Goal: Navigation & Orientation: Find specific page/section

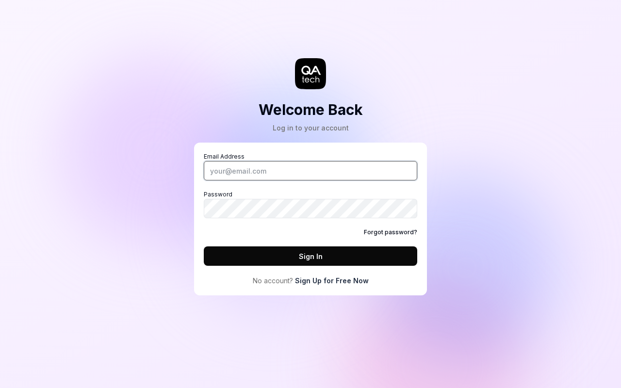
click at [310, 171] on input "Email Address" at bounding box center [310, 170] width 213 height 19
type input "olle.pridiuksson@qa.tech"
click at [310, 256] on button "Sign In" at bounding box center [310, 255] width 213 height 19
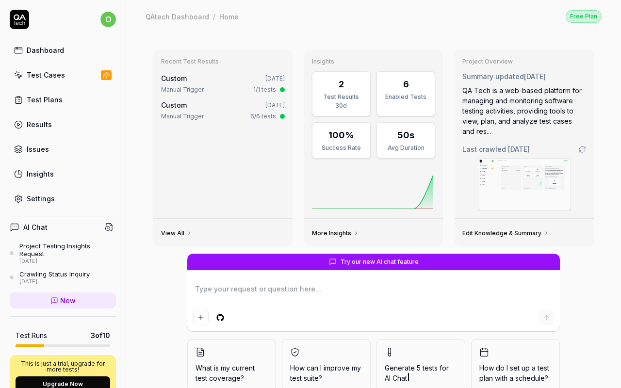
type textarea "*"
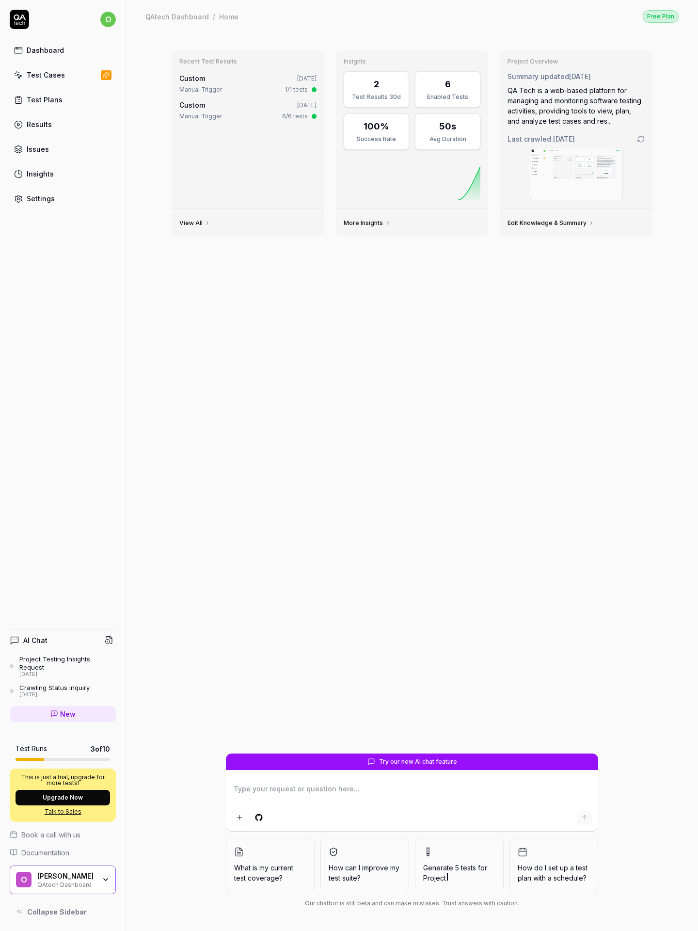
type textarea "*"
click at [587, 76] on time "[DATE]" at bounding box center [580, 76] width 22 height 8
type textarea "*"
click at [576, 106] on div "QA Tech is a web-based platform for managing and monitoring software testing ac…" at bounding box center [576, 105] width 137 height 41
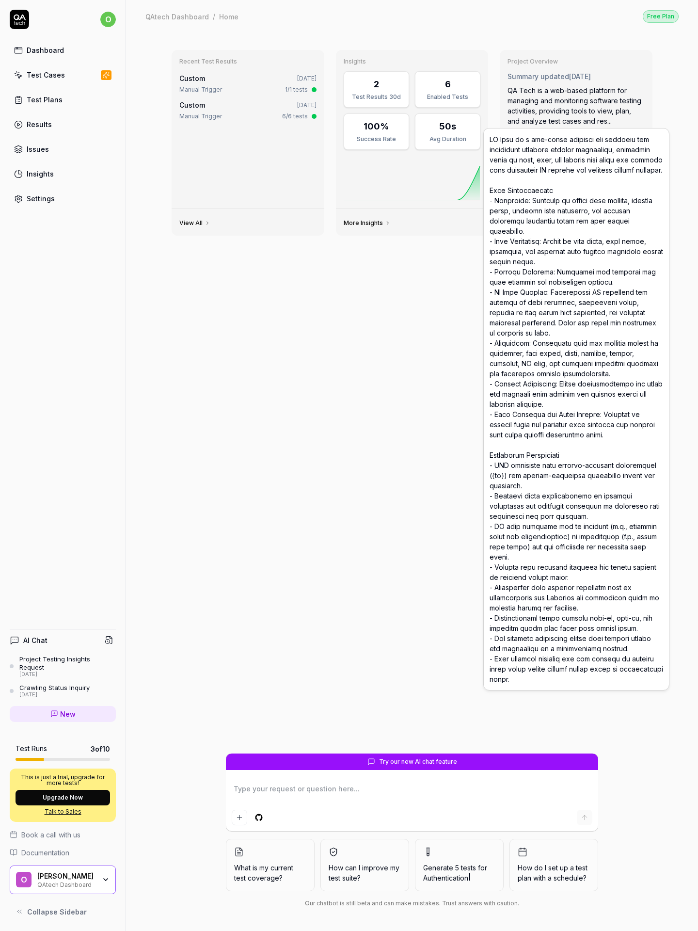
click at [576, 106] on div "QA Tech is a web-based platform for managing and monitoring software testing ac…" at bounding box center [576, 105] width 137 height 41
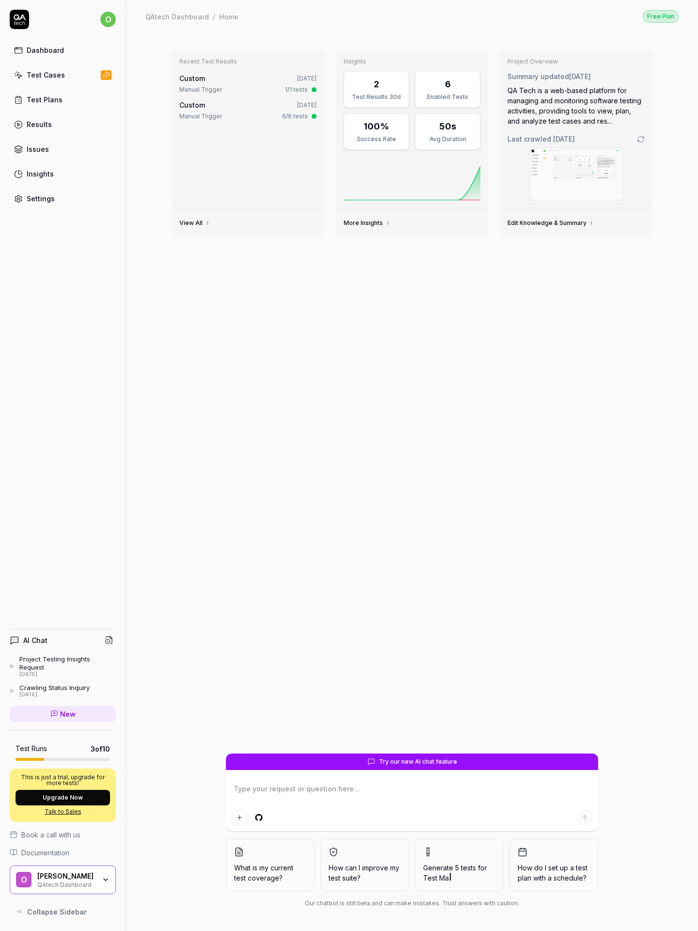
type textarea "*"
click at [108, 19] on span "o" at bounding box center [108, 20] width 16 height 16
click at [108, 19] on html "o Dashboard Test Cases Test Plans Results Issues Insights Settings AI Chat Proj…" at bounding box center [349, 465] width 698 height 931
type textarea "*"
click at [661, 16] on div "Free Plan" at bounding box center [661, 16] width 36 height 13
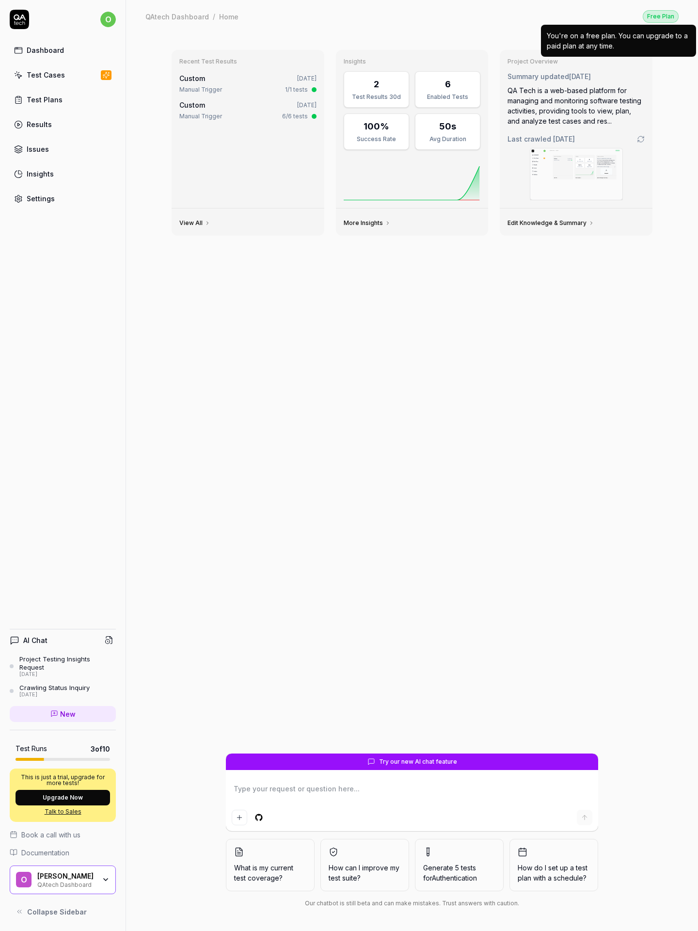
click at [661, 16] on div "Free Plan" at bounding box center [661, 16] width 36 height 13
type textarea "*"
click at [259, 817] on icon "button" at bounding box center [259, 817] width 9 height 9
click at [259, 817] on html "o Dashboard Test Cases Test Plans Results Issues Insights Settings AI Chat Proj…" at bounding box center [349, 465] width 698 height 931
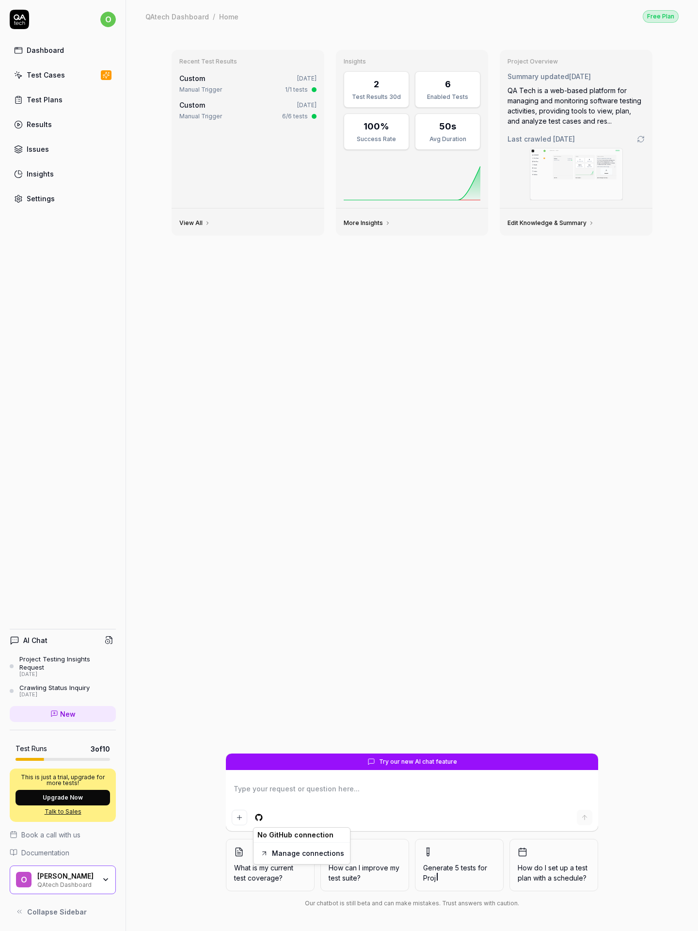
type textarea "*"
click at [576, 174] on img at bounding box center [576, 173] width 92 height 51
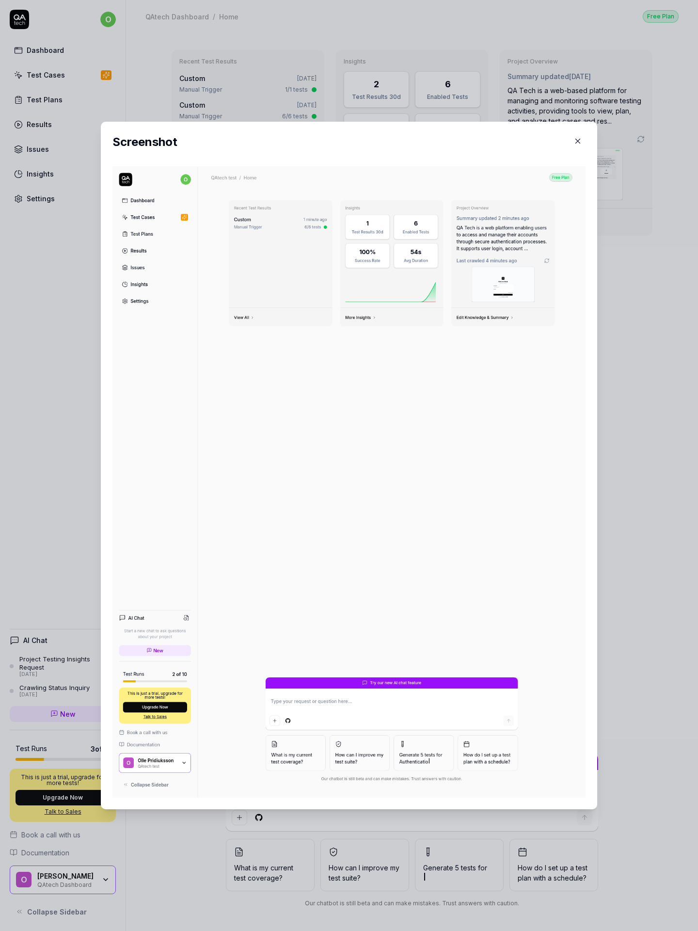
type textarea "*"
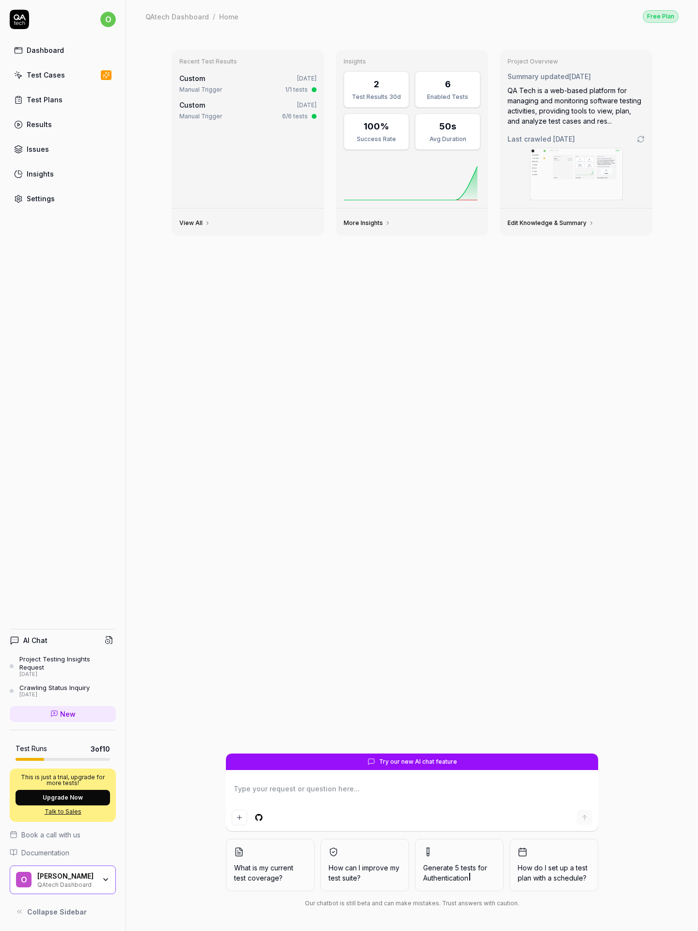
click at [109, 644] on circle at bounding box center [108, 641] width 4 height 4
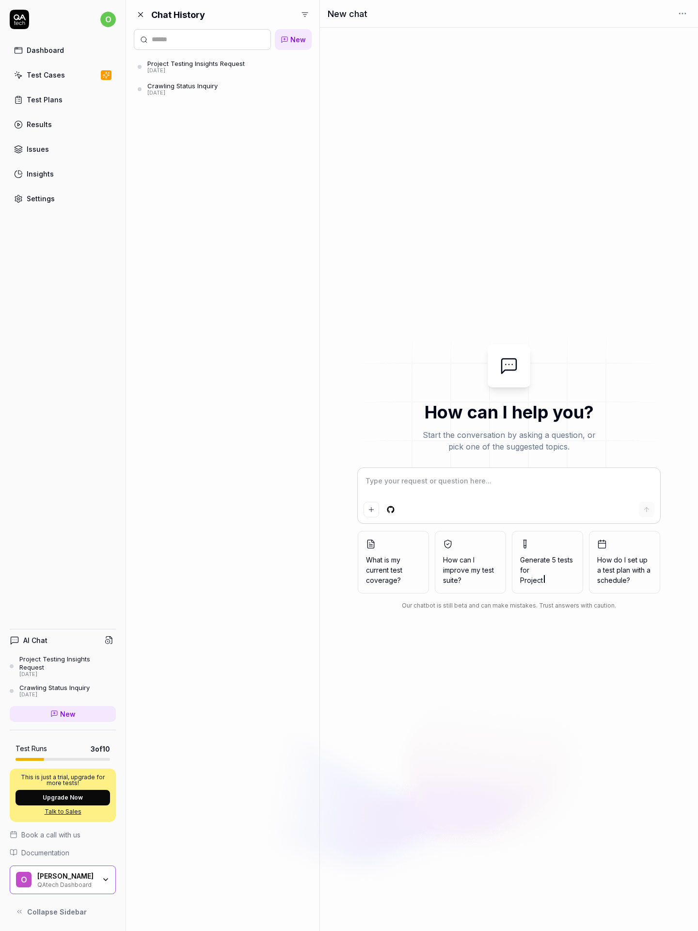
type textarea "*"
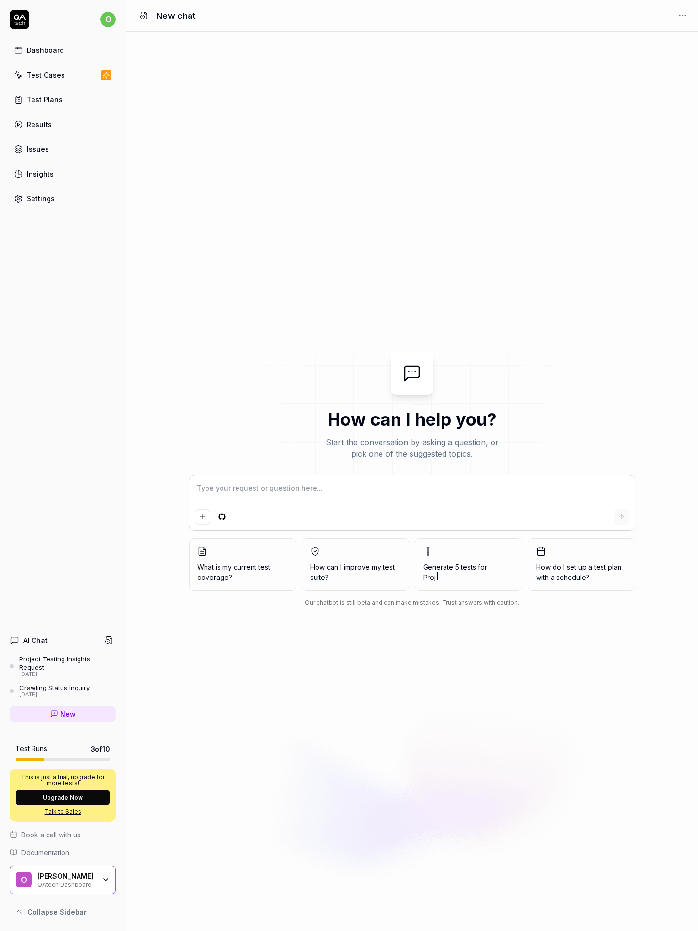
type textarea "*"
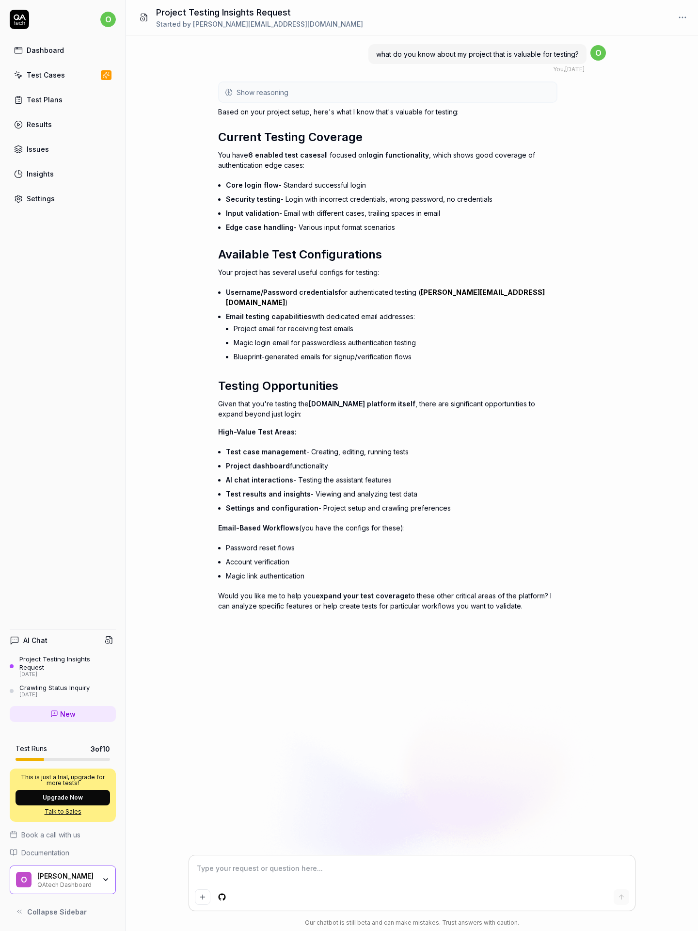
type textarea "*"
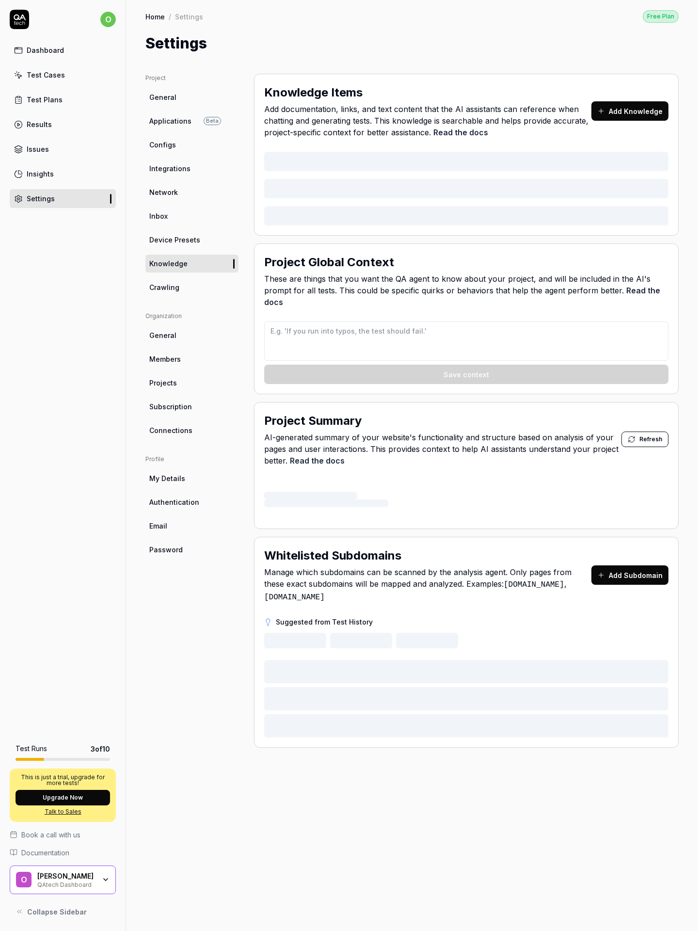
type textarea "*"
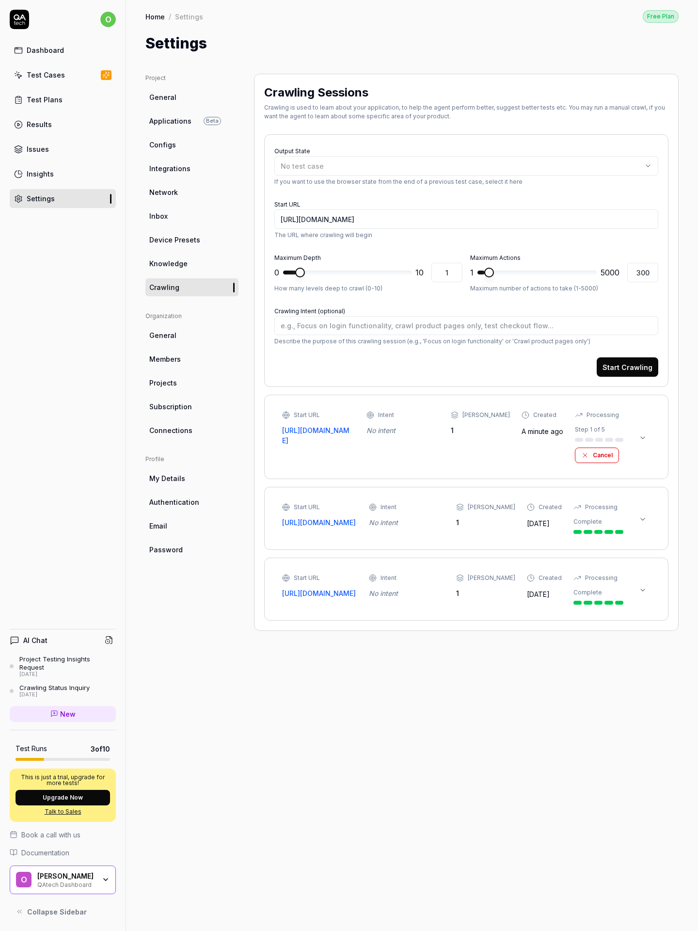
type textarea "*"
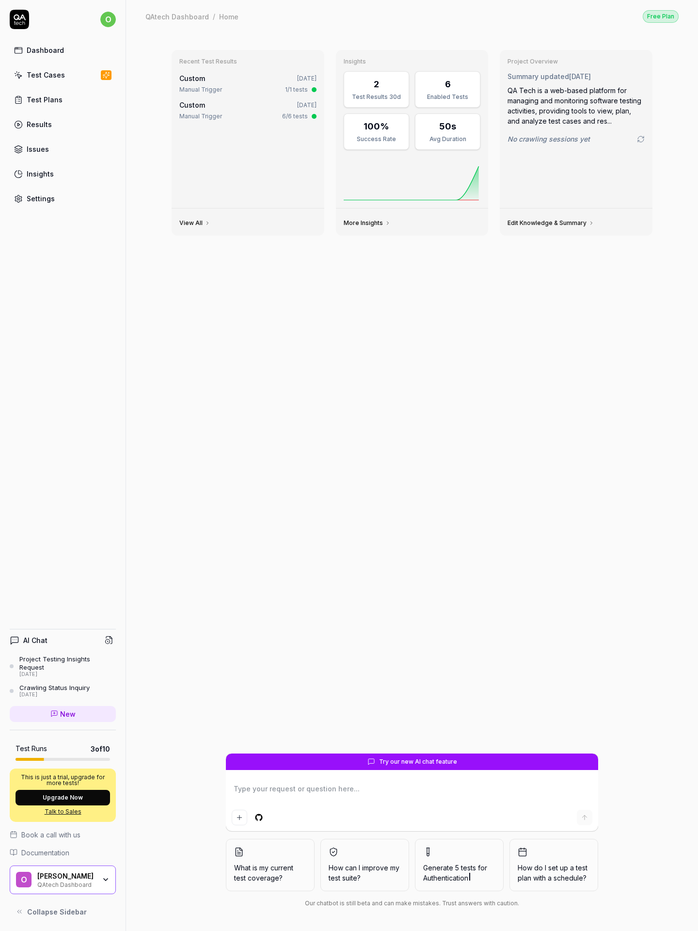
click at [63, 879] on div "[PERSON_NAME]" at bounding box center [66, 876] width 58 height 9
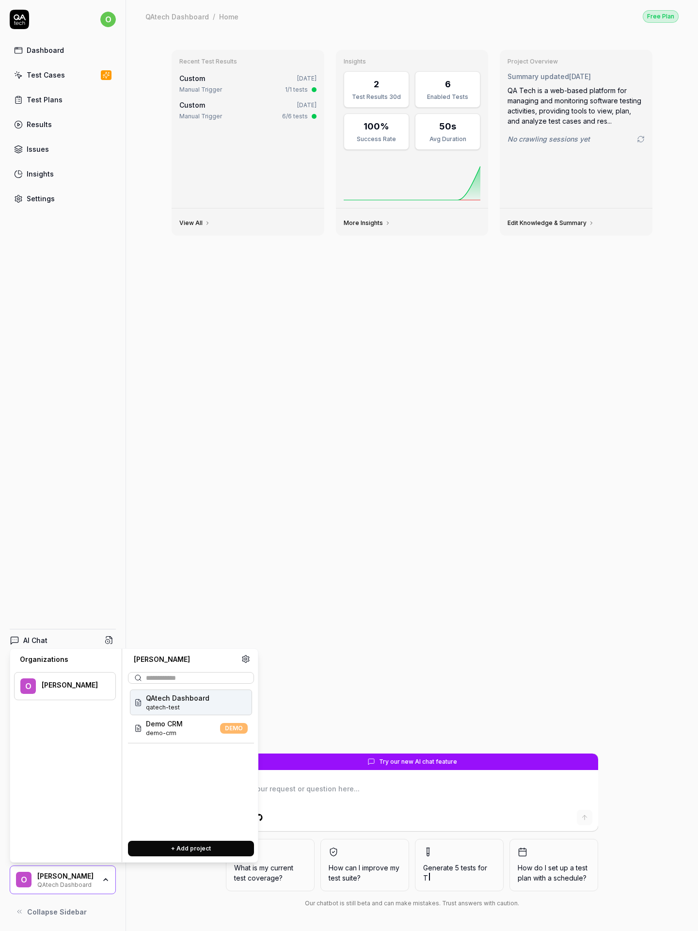
type textarea "*"
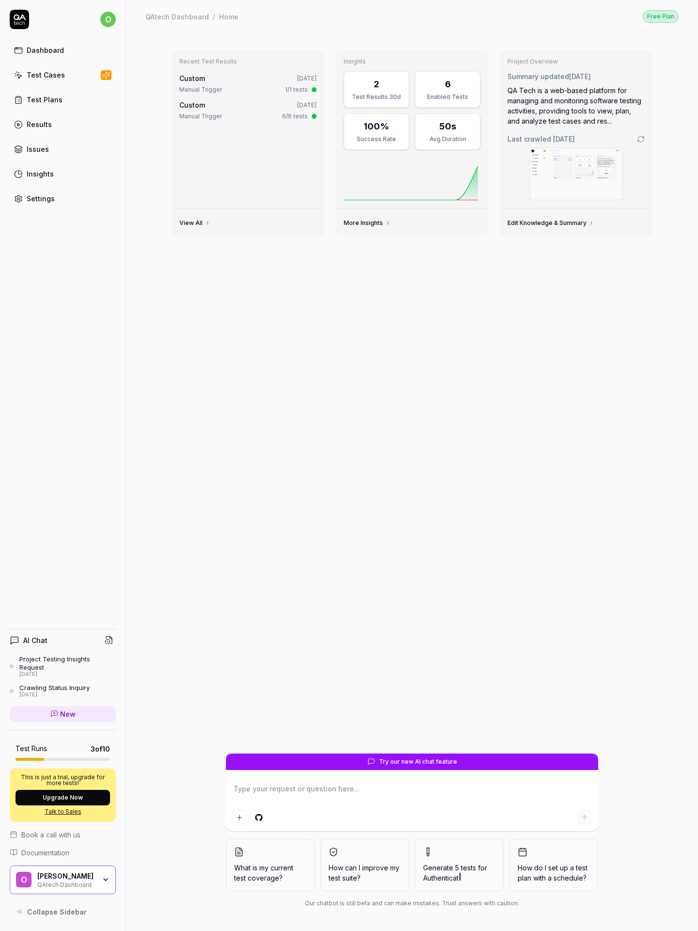
click at [63, 797] on button "Upgrade Now" at bounding box center [63, 798] width 95 height 16
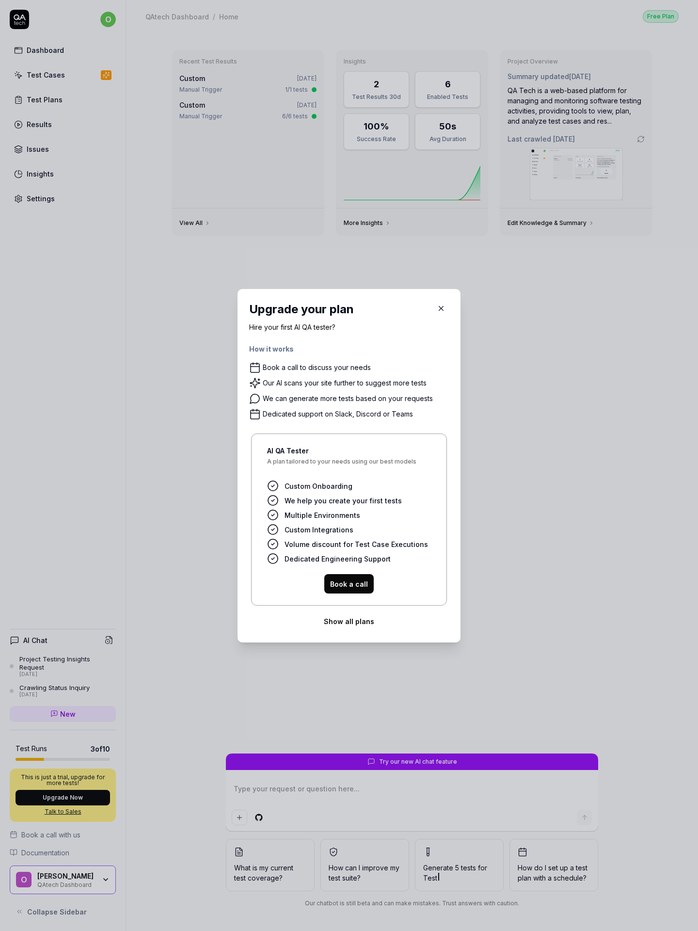
type textarea "*"
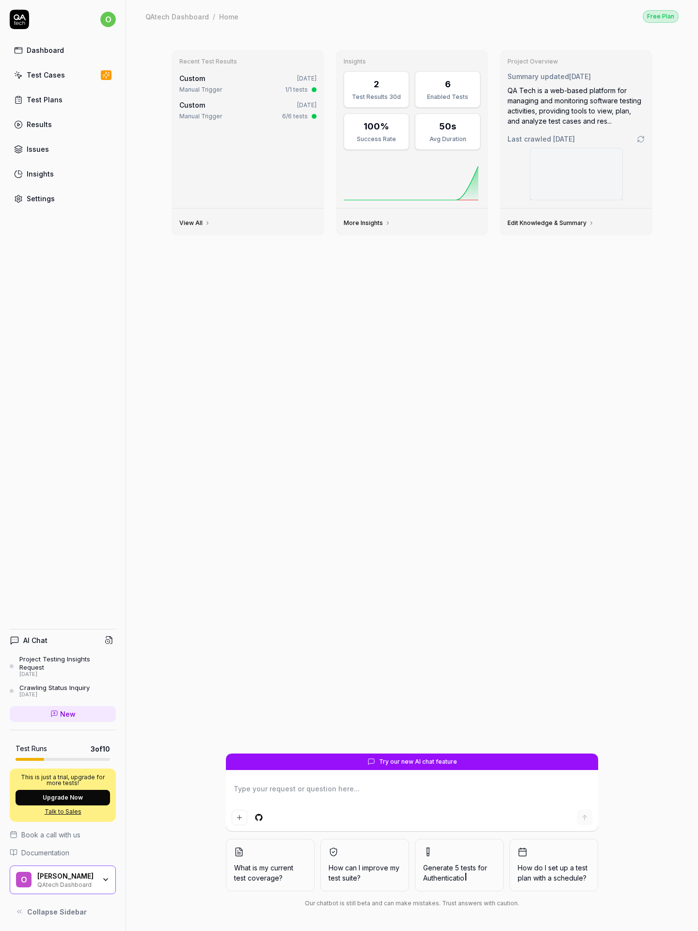
click at [569, 139] on time "[DATE]" at bounding box center [564, 139] width 22 height 8
type textarea "*"
click at [63, 911] on span "Collapse Sidebar" at bounding box center [57, 912] width 60 height 10
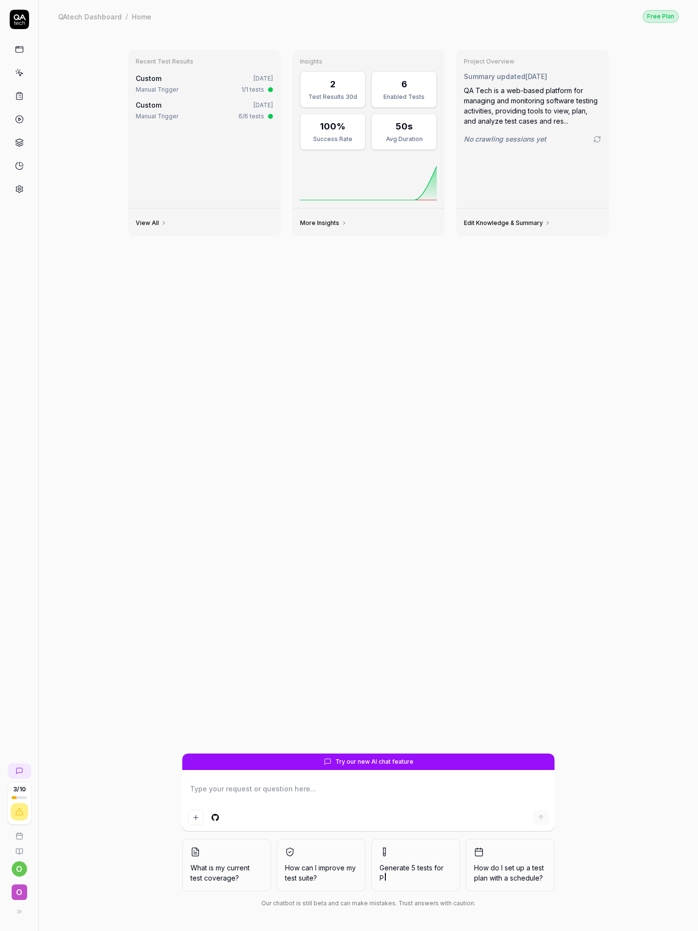
type textarea "*"
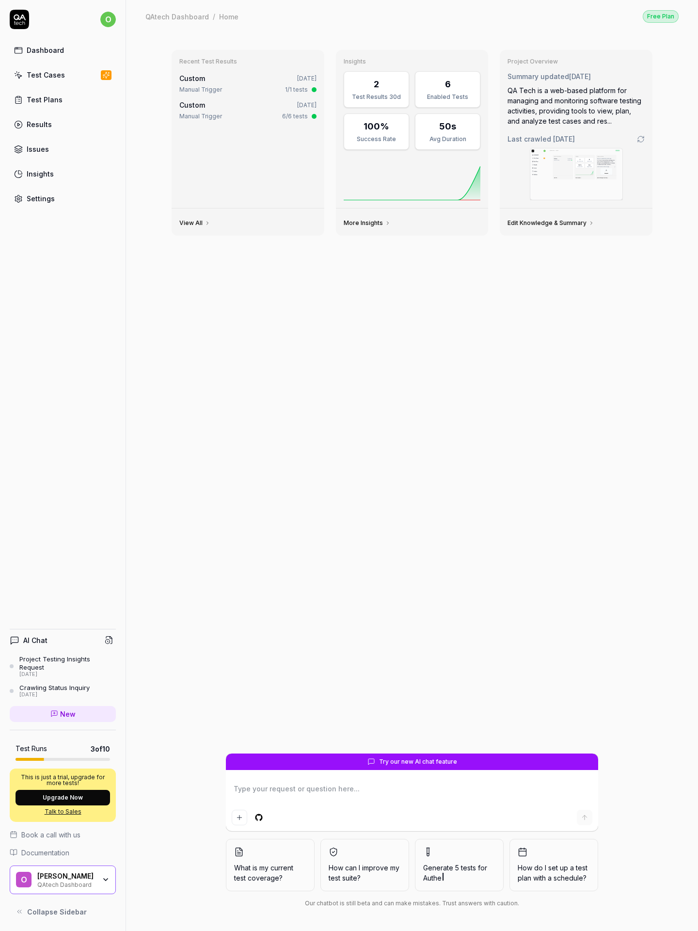
type textarea "*"
click at [63, 911] on span "Collapse Sidebar" at bounding box center [57, 912] width 60 height 10
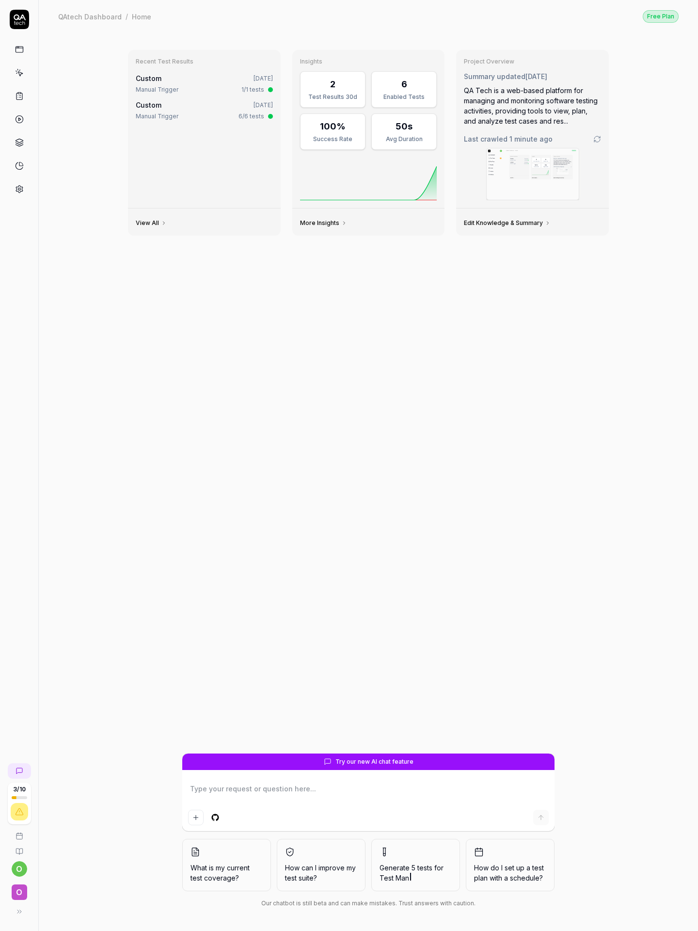
type textarea "*"
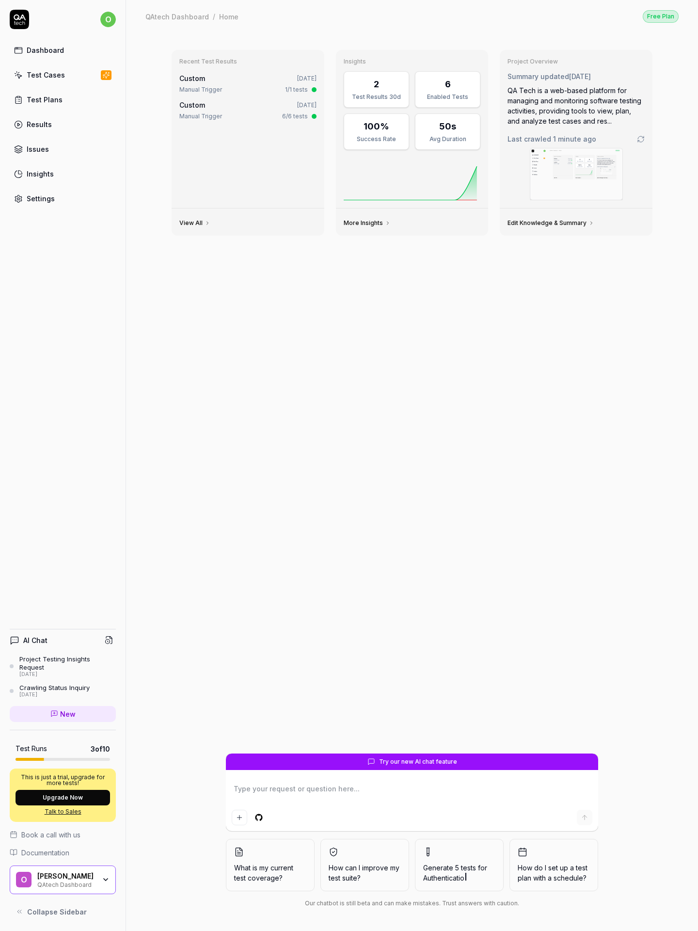
click at [571, 139] on time "1 minute ago" at bounding box center [574, 139] width 43 height 8
type textarea "*"
